Goal: Register for event/course

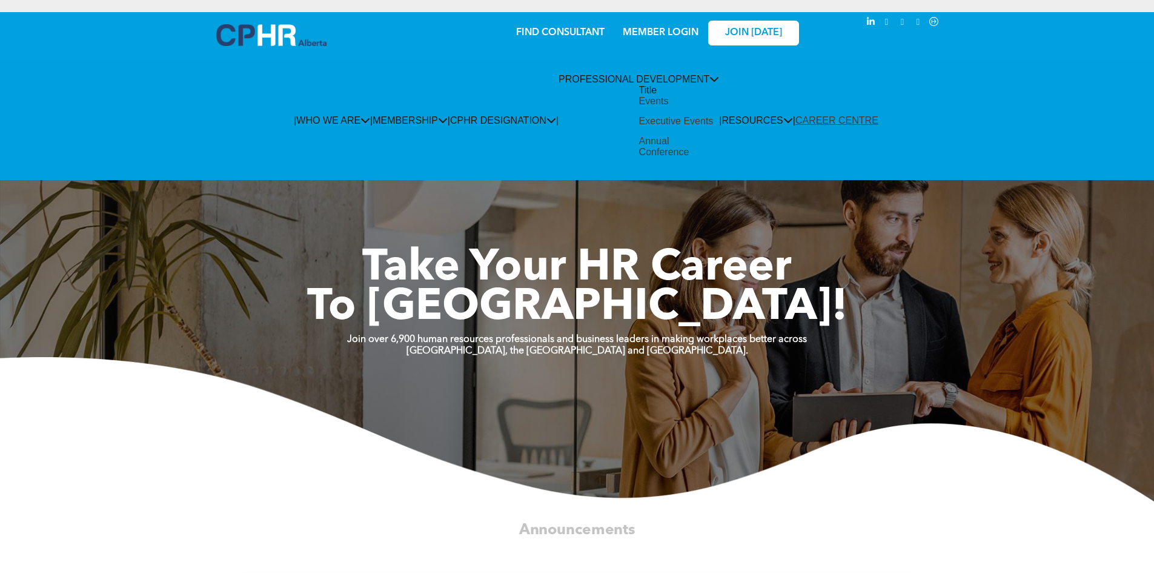
click at [639, 107] on div "Events" at bounding box center [654, 101] width 30 height 11
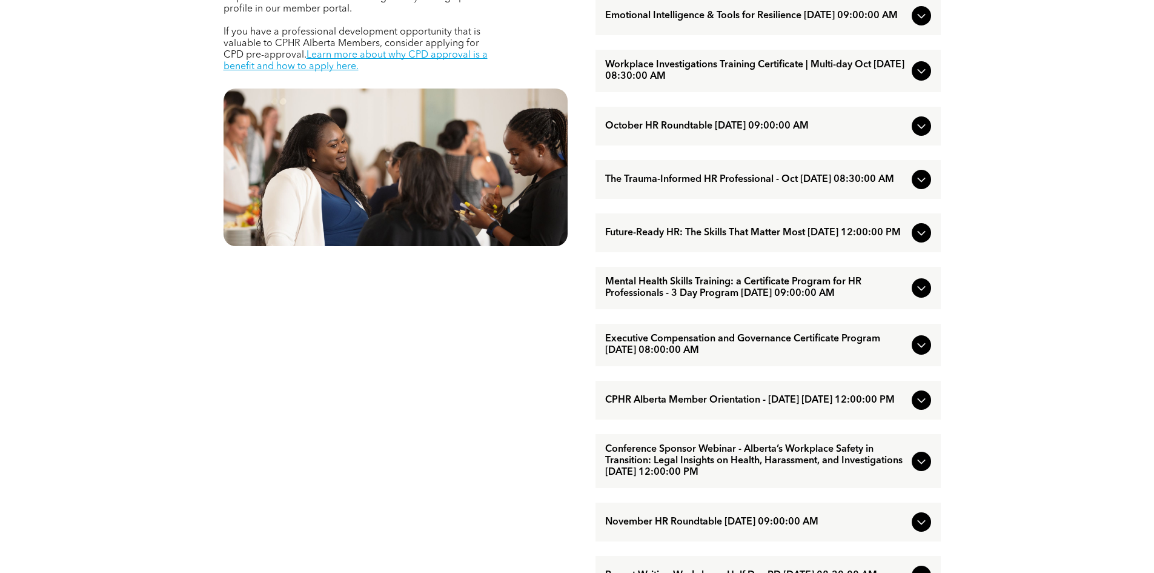
scroll to position [667, 0]
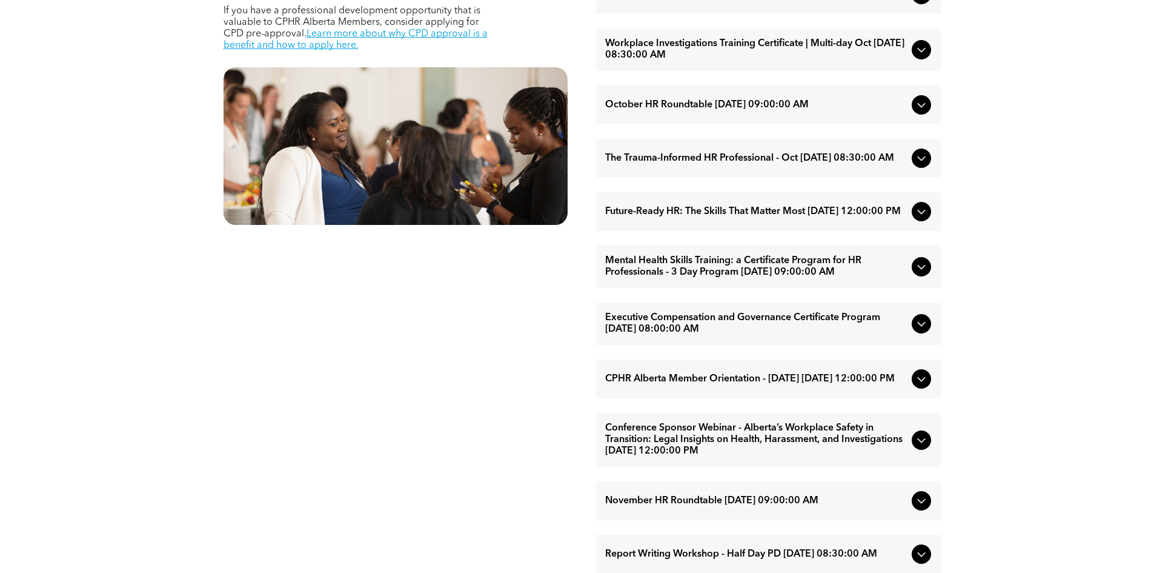
click at [919, 219] on icon at bounding box center [921, 211] width 15 height 15
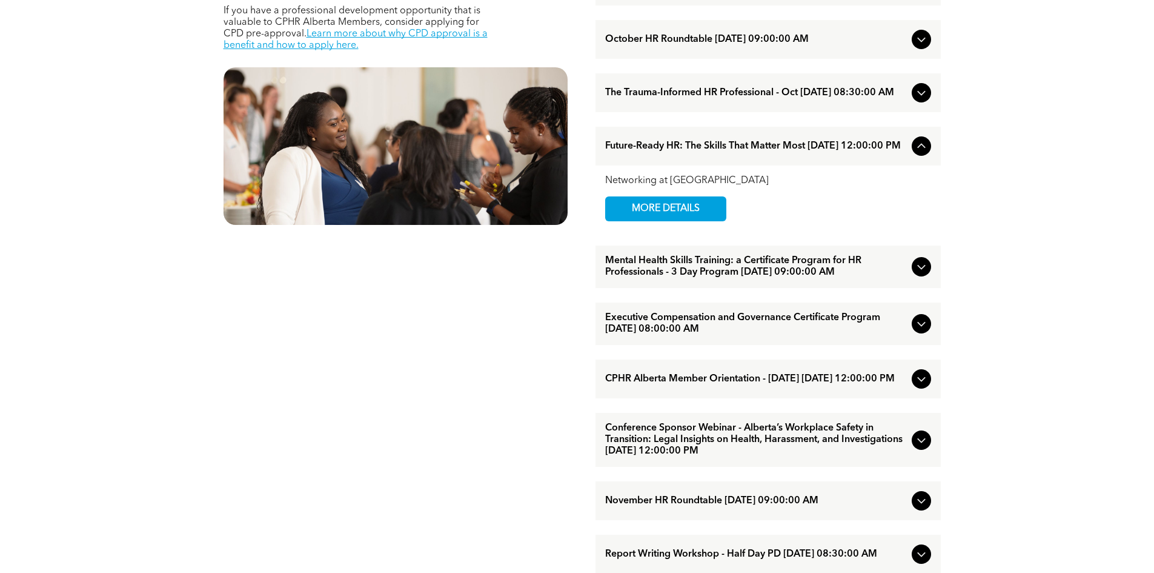
click at [1014, 235] on div "EVENTS Professional Development & Networking Offerings CPHR Alberta offers a wi…" at bounding box center [577, 353] width 1154 height 1200
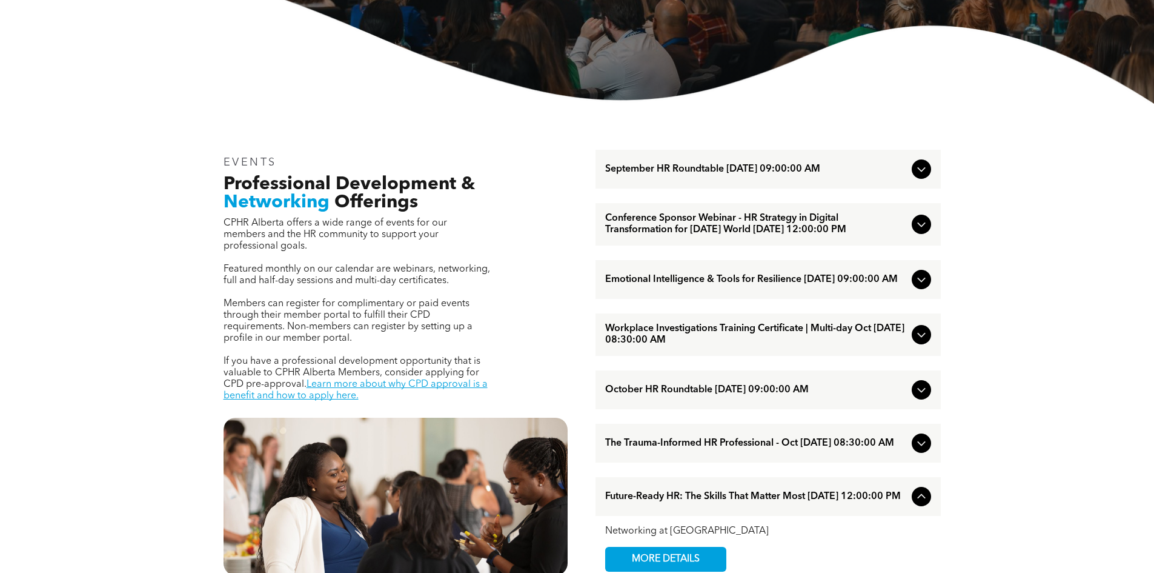
scroll to position [61, 0]
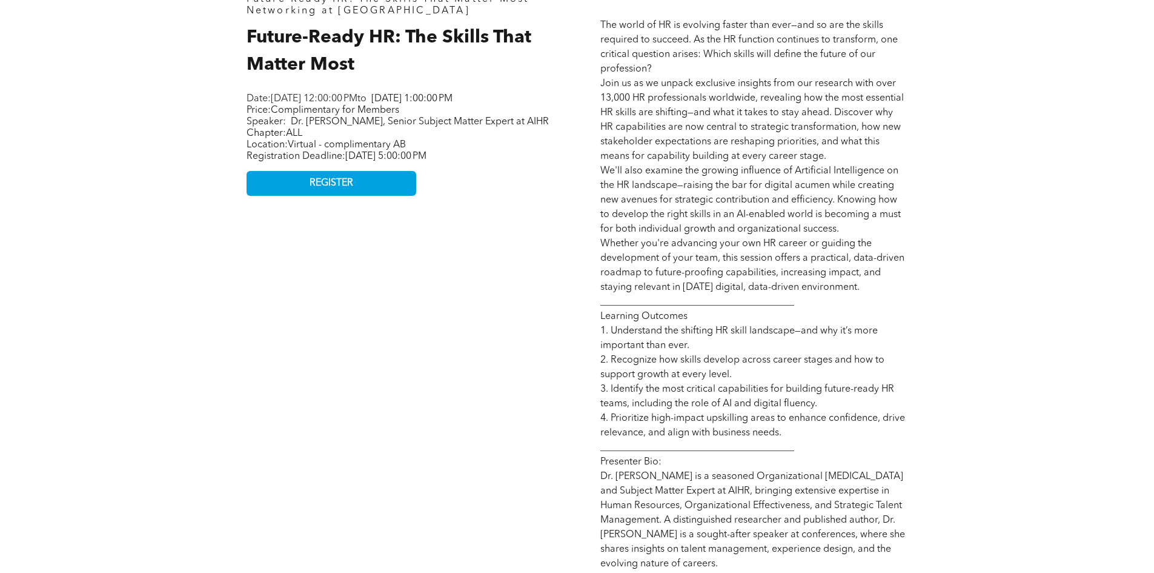
scroll to position [667, 0]
